Goal: Download file/media

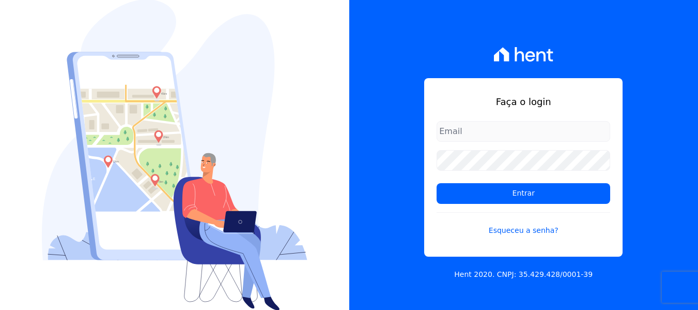
click at [499, 131] on input "email" at bounding box center [524, 131] width 174 height 21
type input "[PERSON_NAME][EMAIL_ADDRESS][DOMAIN_NAME]"
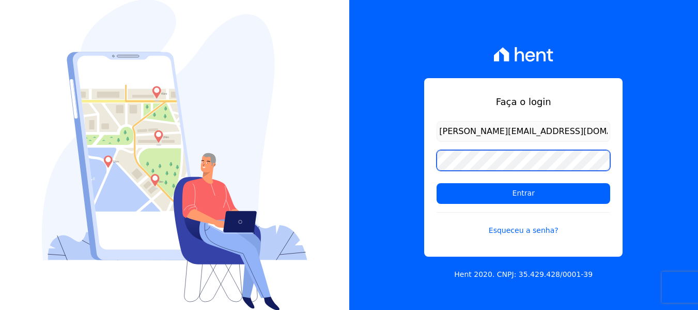
click at [437, 183] on input "Entrar" at bounding box center [524, 193] width 174 height 21
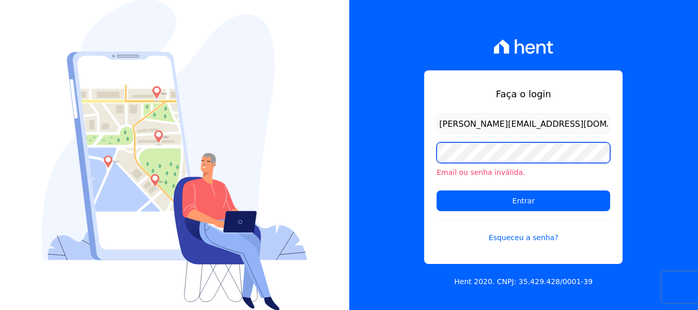
click at [437, 190] on input "Entrar" at bounding box center [524, 200] width 174 height 21
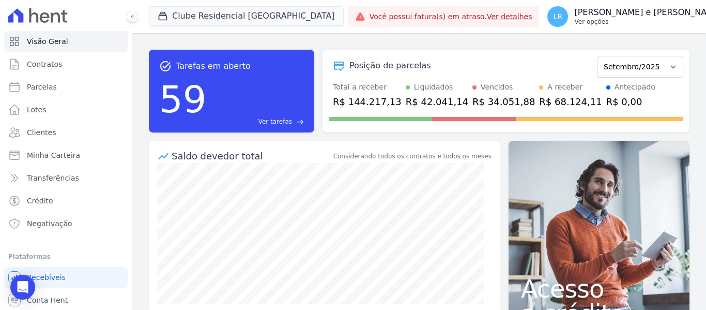
click at [590, 12] on p "Lorena Roberta Fernandes e Fernandes" at bounding box center [648, 12] width 148 height 10
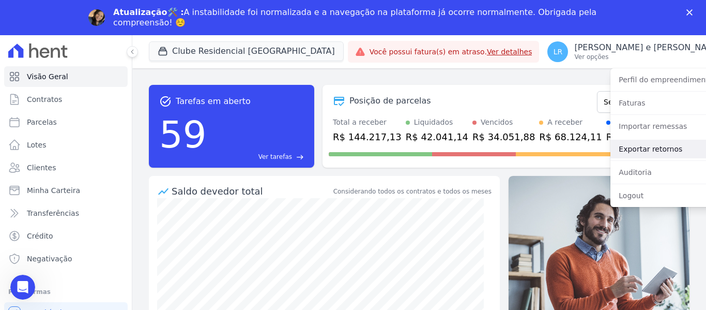
click at [616, 149] on link "Exportar retornos" at bounding box center [676, 149] width 132 height 19
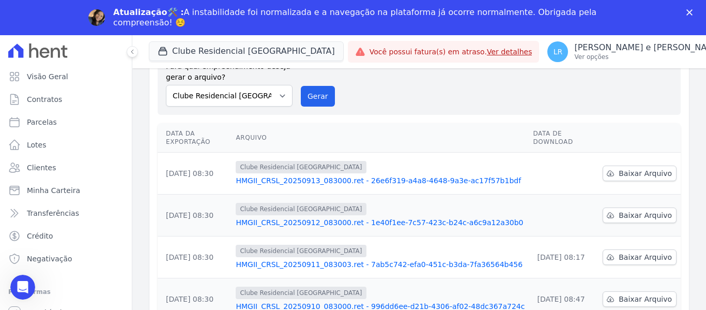
scroll to position [90, 0]
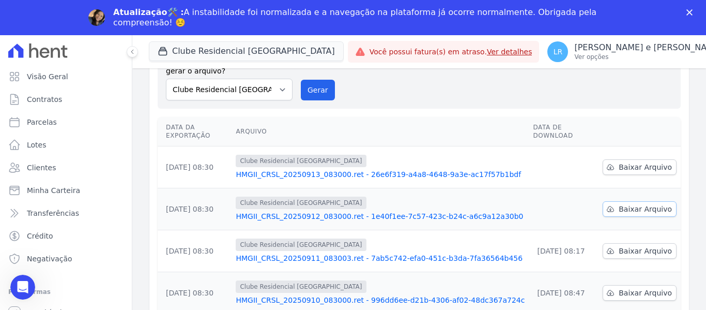
click at [618, 204] on span "Baixar Arquivo" at bounding box center [644, 209] width 53 height 10
click at [618, 162] on span "Baixar Arquivo" at bounding box center [644, 167] width 53 height 10
